Goal: Task Accomplishment & Management: Manage account settings

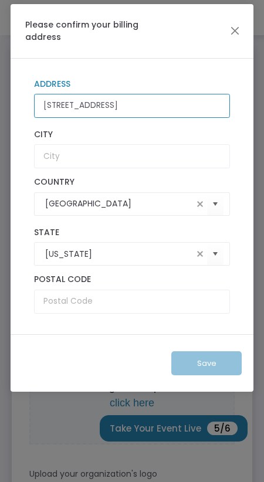
type input "[STREET_ADDRESS]"
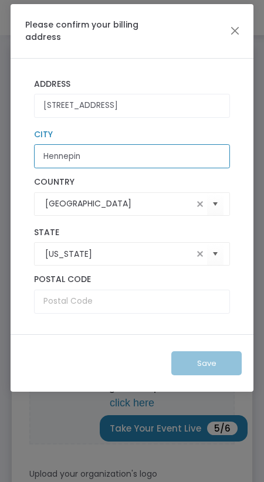
type input "Hennepin"
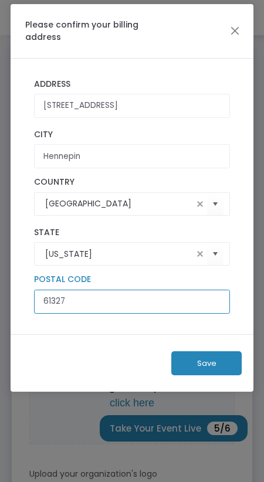
type input "61327"
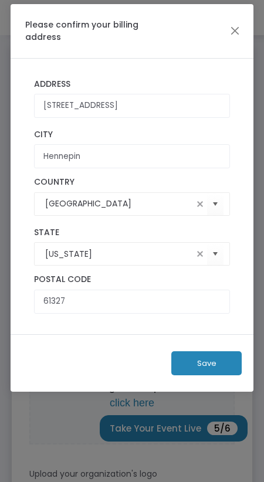
click at [182, 365] on button "Save" at bounding box center [206, 363] width 70 height 24
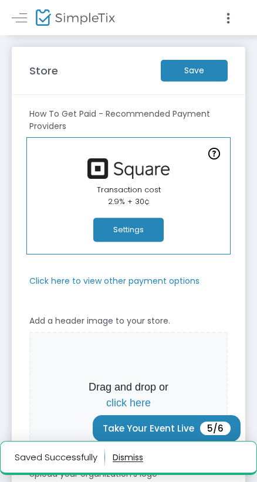
click at [219, 70] on m-button "Save" at bounding box center [194, 71] width 67 height 22
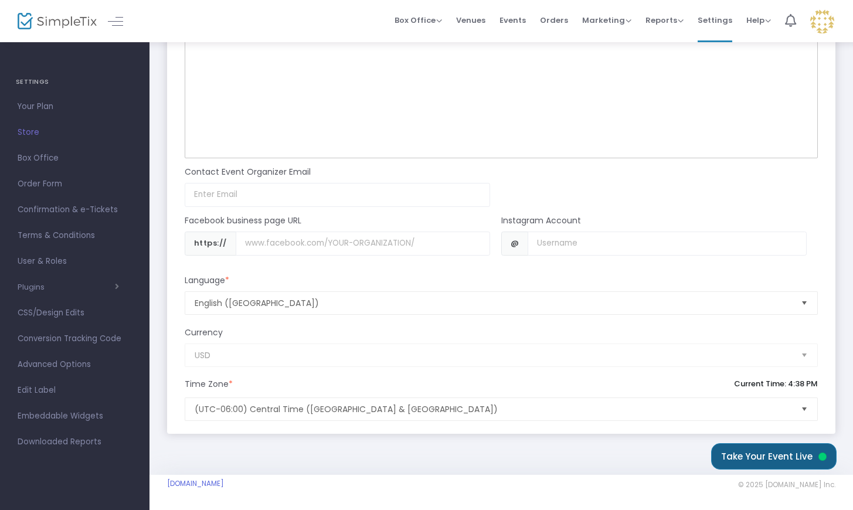
click at [763, 454] on button "Take Your Event Live" at bounding box center [774, 456] width 126 height 26
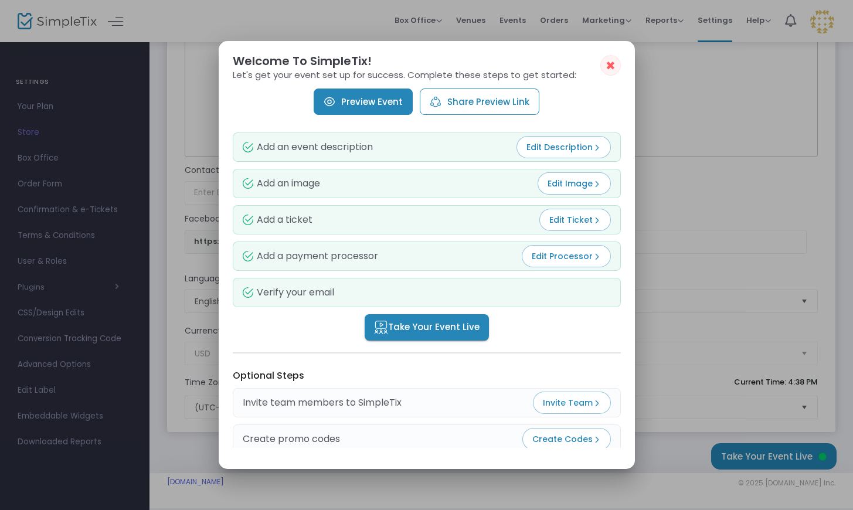
click at [369, 109] on link "Preview Event" at bounding box center [363, 102] width 99 height 26
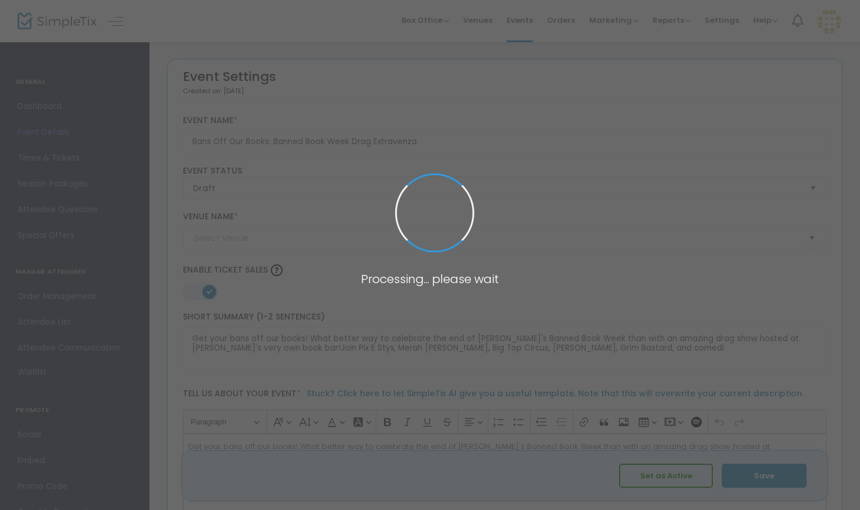
type input "The LIterary"
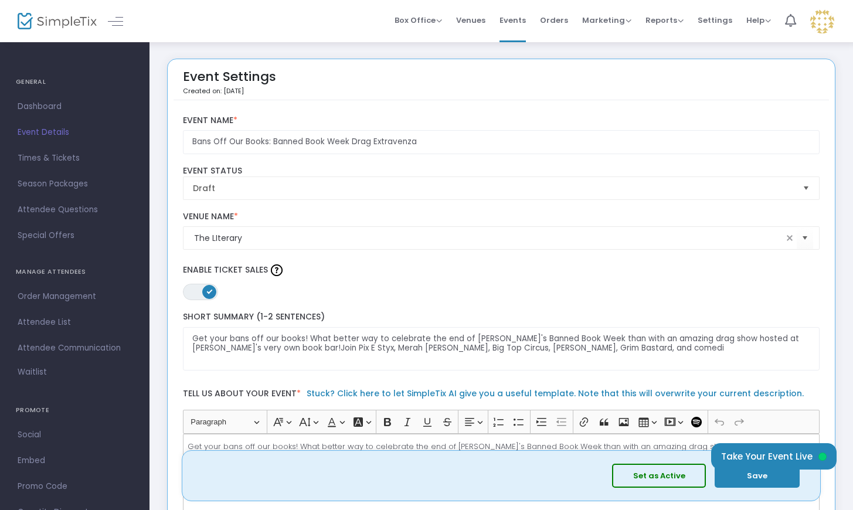
click at [655, 480] on button "Set as Active" at bounding box center [659, 476] width 94 height 24
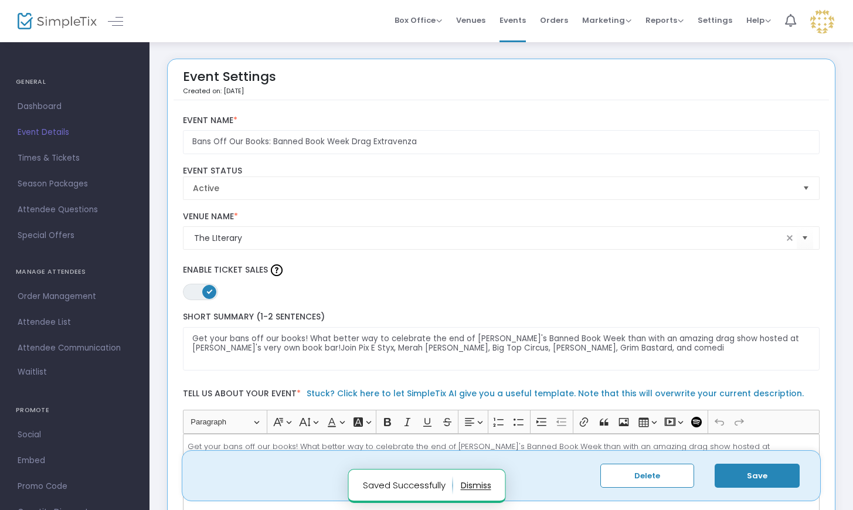
click at [470, 481] on button "button" at bounding box center [475, 485] width 30 height 19
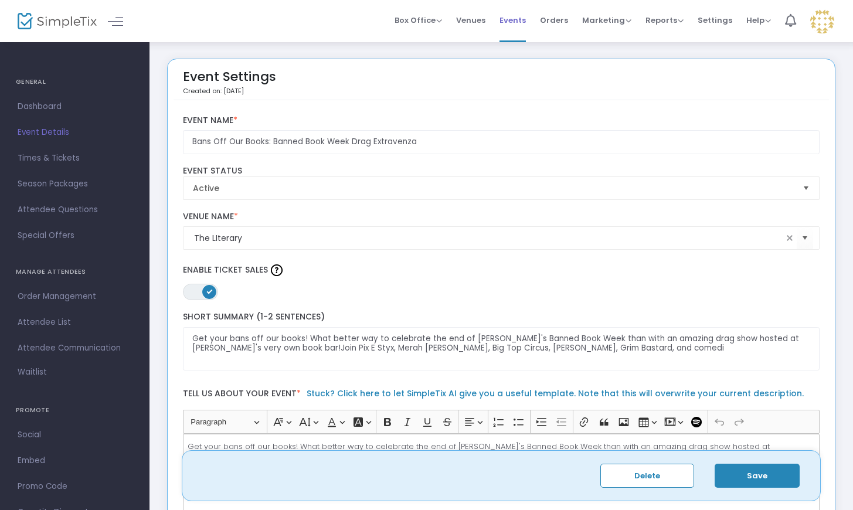
click at [512, 22] on span "Events" at bounding box center [513, 20] width 26 height 30
